Goal: Information Seeking & Learning: Check status

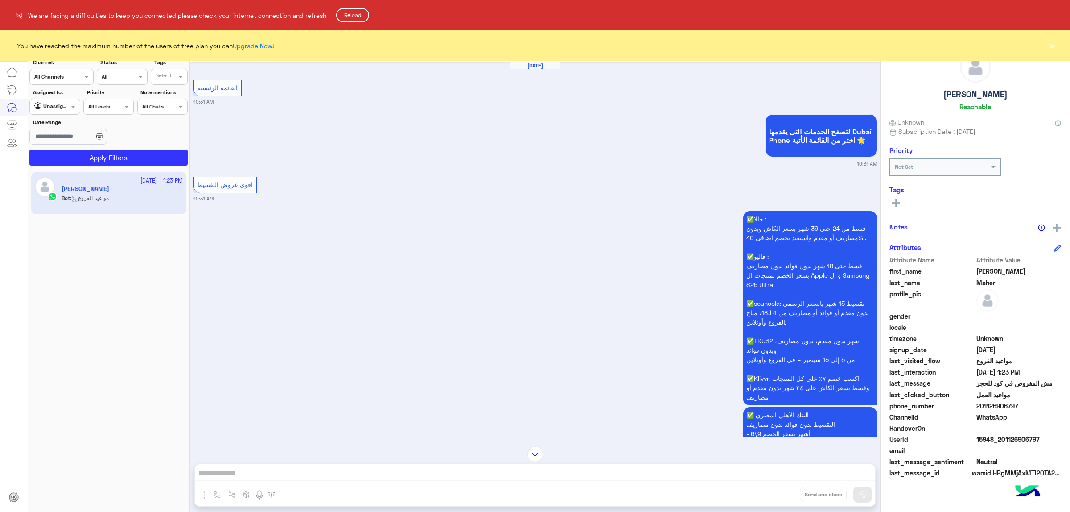
scroll to position [1724, 0]
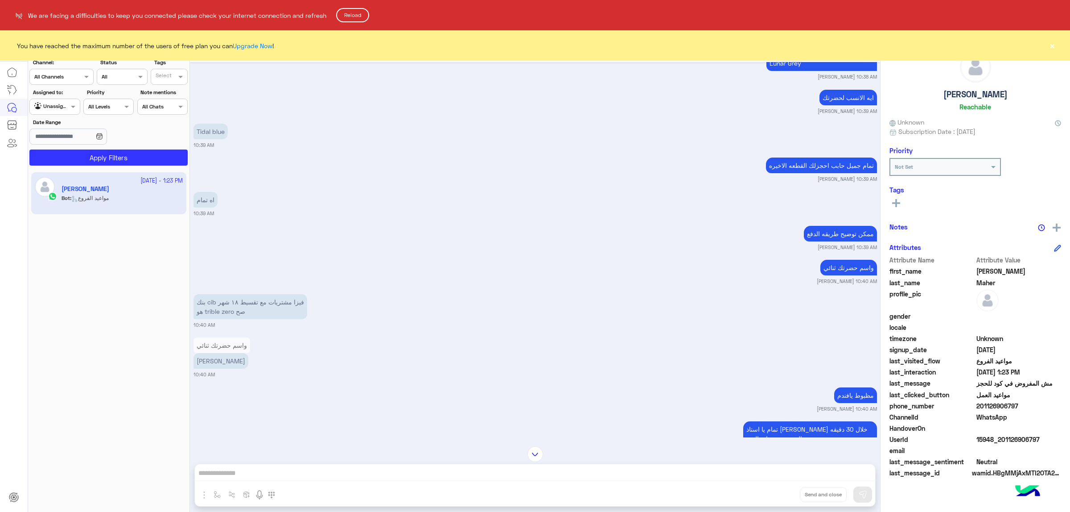
click at [1052, 42] on html "**********" at bounding box center [535, 256] width 1070 height 512
click at [1055, 45] on html "**********" at bounding box center [535, 256] width 1070 height 512
click at [361, 11] on button "Reload" at bounding box center [352, 15] width 33 height 14
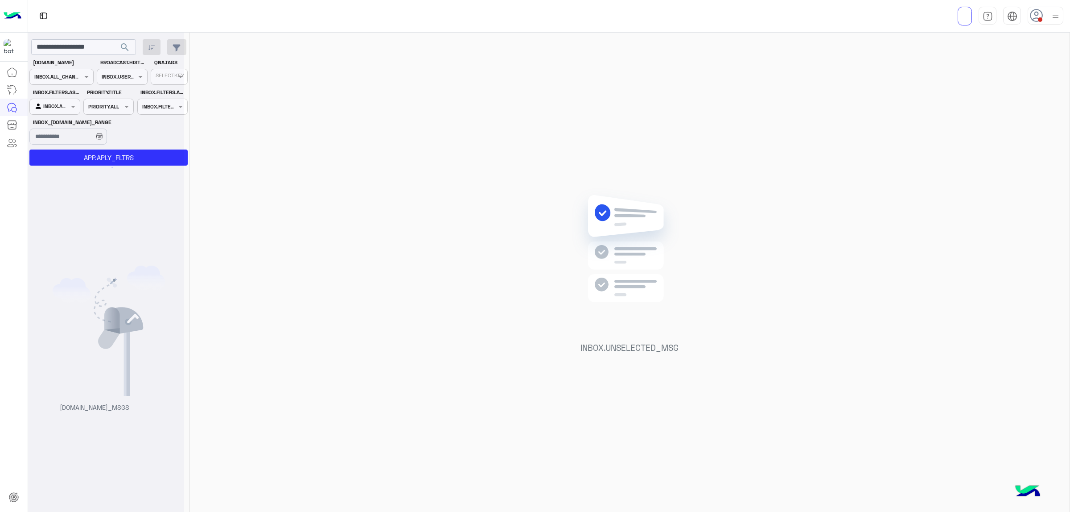
click at [1049, 19] on div at bounding box center [1046, 16] width 36 height 18
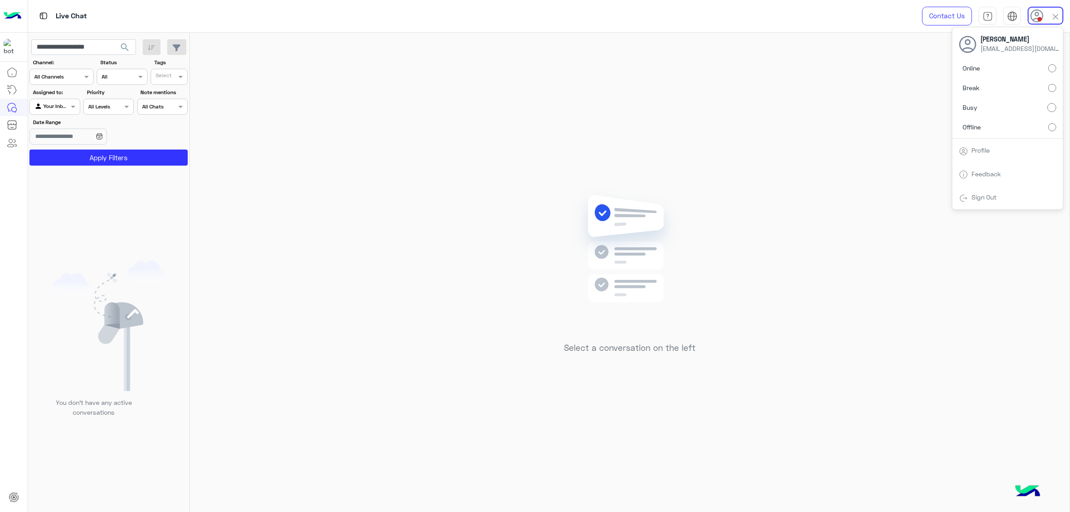
click at [1048, 18] on div at bounding box center [1046, 16] width 36 height 18
click at [1044, 25] on div "Contact Us Help Center عربي English" at bounding box center [989, 16] width 161 height 32
click at [1046, 4] on div "Contact Us Help Center عربي English" at bounding box center [989, 16] width 161 height 32
click at [1047, 15] on div at bounding box center [1046, 16] width 36 height 18
click at [1031, 124] on label "Offline" at bounding box center [1007, 127] width 97 height 16
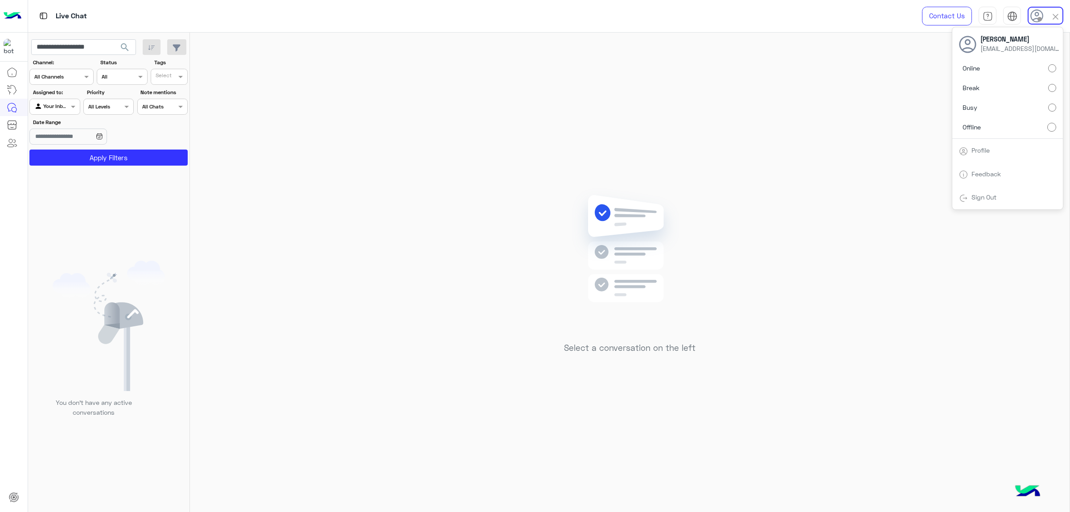
click at [114, 46] on button "search" at bounding box center [125, 48] width 22 height 19
click at [113, 46] on div at bounding box center [106, 260] width 156 height 512
click at [102, 45] on div at bounding box center [106, 260] width 156 height 512
click at [102, 47] on input "**********" at bounding box center [83, 47] width 105 height 16
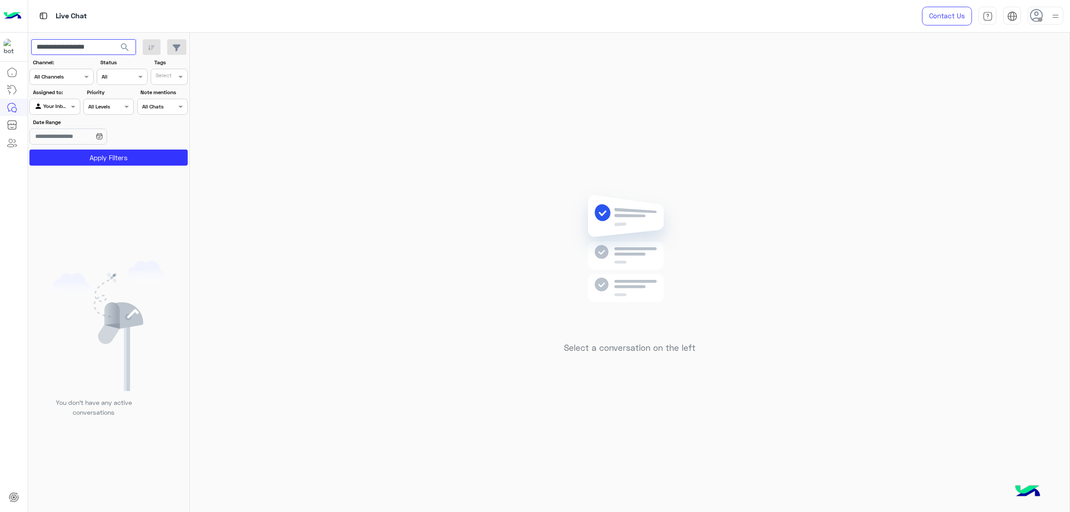
click at [102, 47] on input "**********" at bounding box center [83, 47] width 105 height 16
click at [328, 72] on div "Select a conversation on the left" at bounding box center [629, 274] width 879 height 483
click at [78, 138] on input "Date Range" at bounding box center [67, 136] width 77 height 16
click at [92, 258] on button "Custom range" at bounding box center [68, 249] width 76 height 19
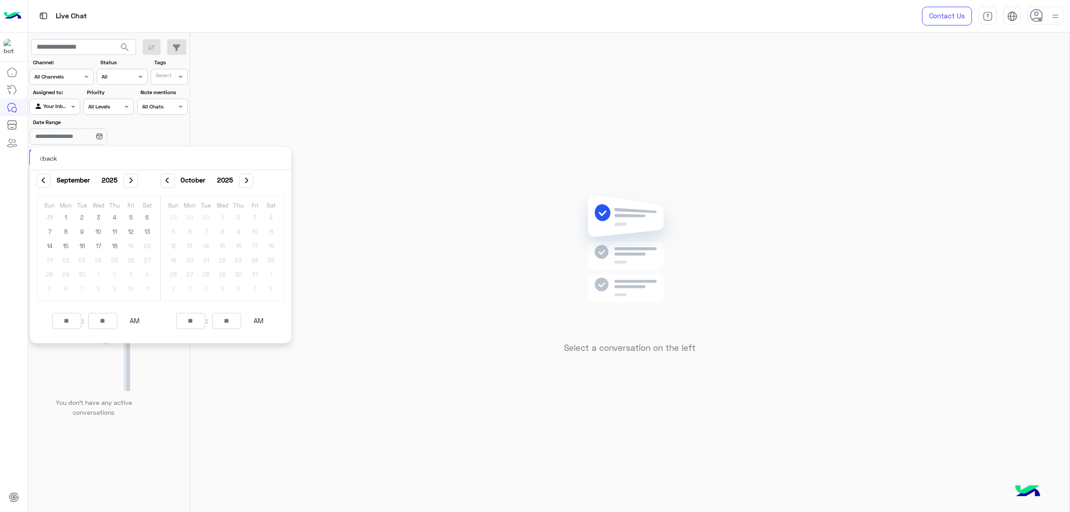
click at [239, 125] on div "Select a conversation on the left" at bounding box center [629, 274] width 879 height 483
click at [63, 138] on input "Date Range" at bounding box center [67, 136] width 77 height 16
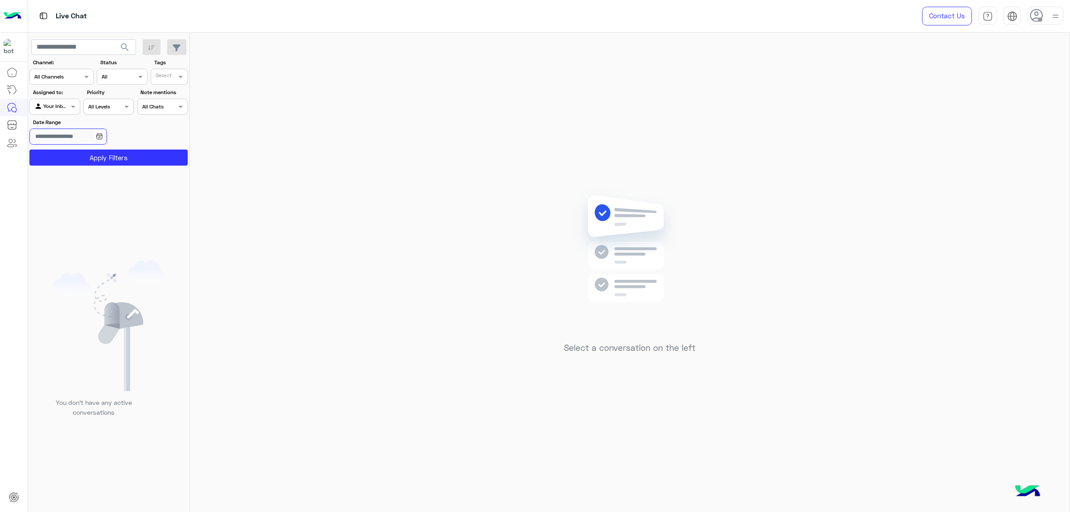
click at [75, 142] on input "Date Range" at bounding box center [67, 136] width 77 height 16
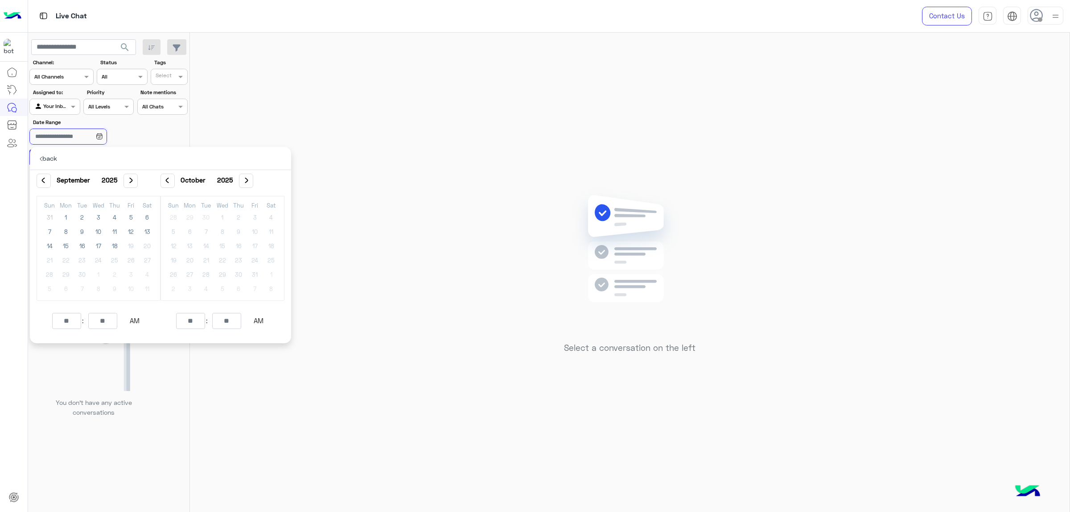
click at [88, 138] on input "Date Range" at bounding box center [67, 136] width 77 height 16
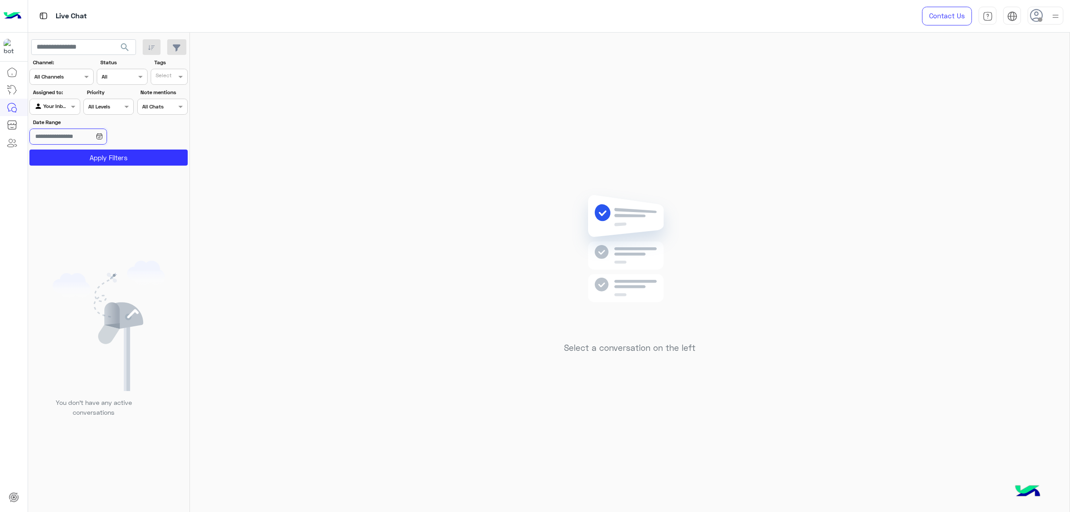
click at [88, 138] on input "Date Range" at bounding box center [67, 136] width 77 height 16
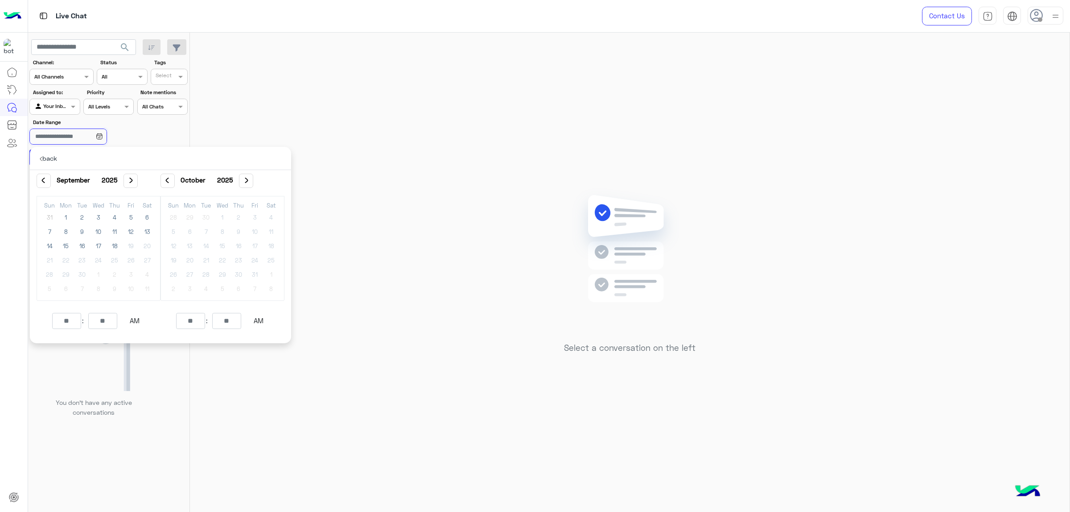
click at [90, 139] on input "Date Range" at bounding box center [67, 136] width 77 height 16
